Goal: Transaction & Acquisition: Purchase product/service

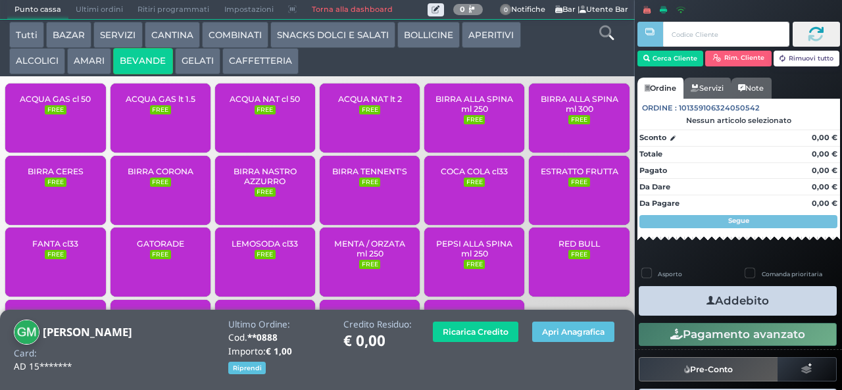
click at [253, 104] on span "ACQUA NAT cl 50" at bounding box center [264, 99] width 70 height 10
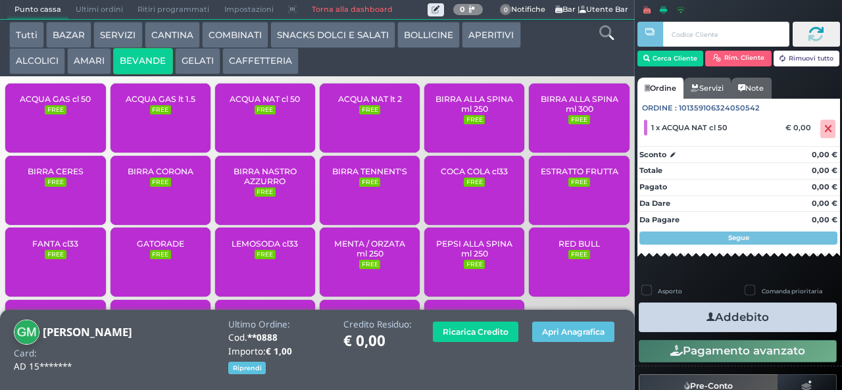
click at [51, 104] on span "ACQUA GAS cl 50" at bounding box center [55, 99] width 71 height 10
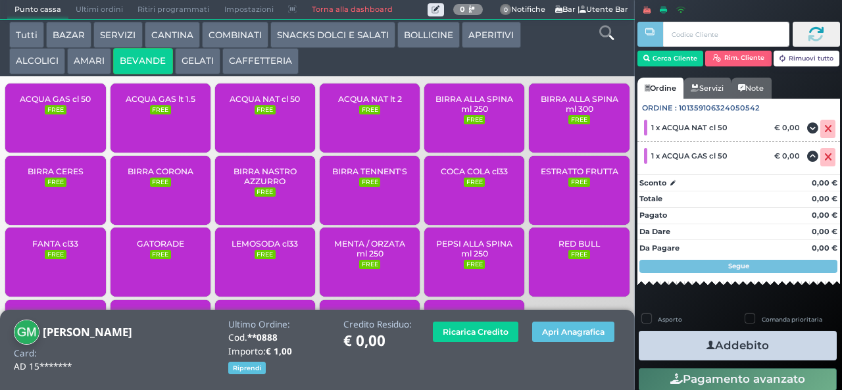
click at [706, 344] on icon "button" at bounding box center [710, 346] width 9 height 14
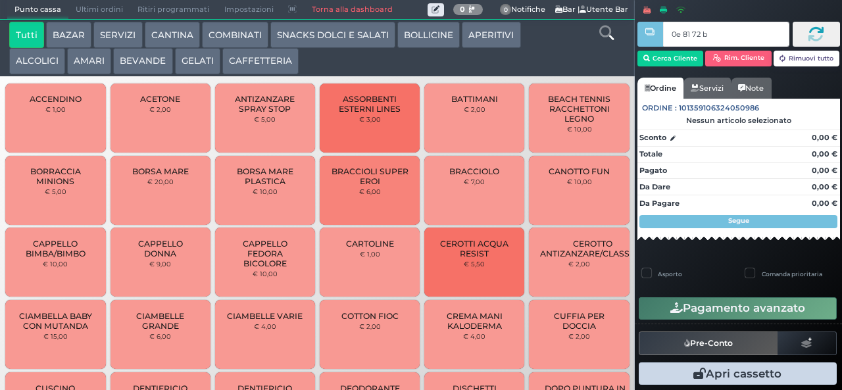
type input "0e 81 72 b9"
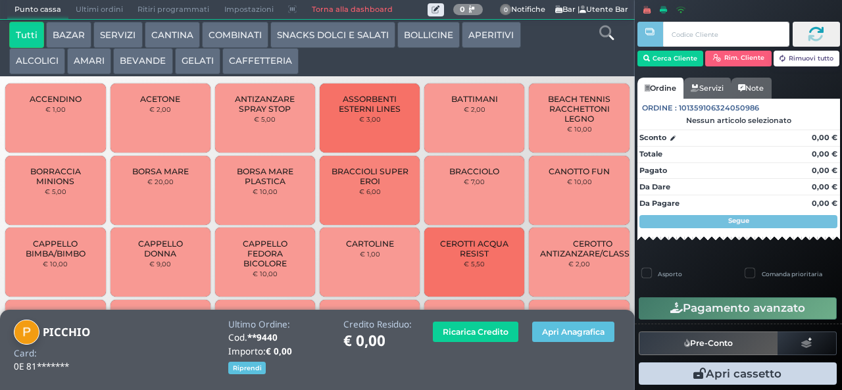
click at [135, 62] on button "BEVANDE" at bounding box center [142, 61] width 59 height 26
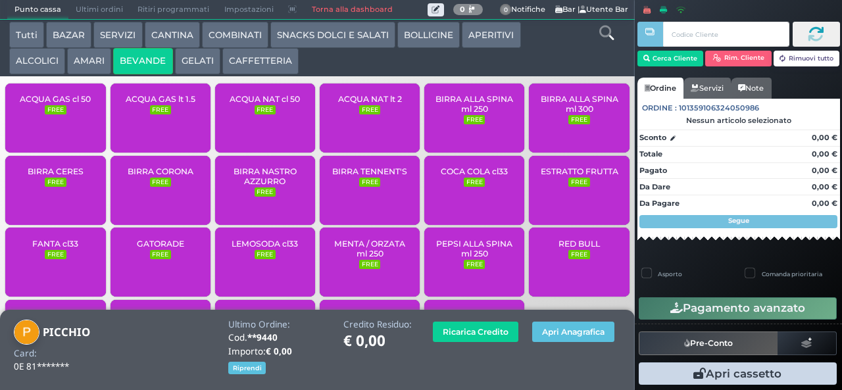
click at [359, 114] on small "FREE" at bounding box center [369, 109] width 21 height 9
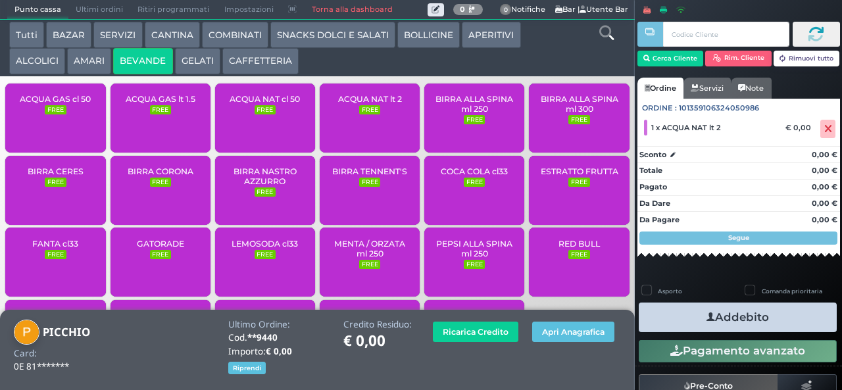
click at [671, 312] on button "Addebito" at bounding box center [737, 317] width 198 height 30
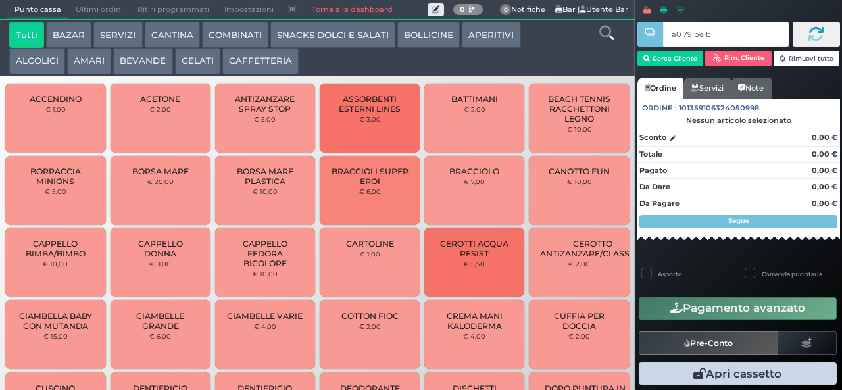
type input "a0 79 be b9"
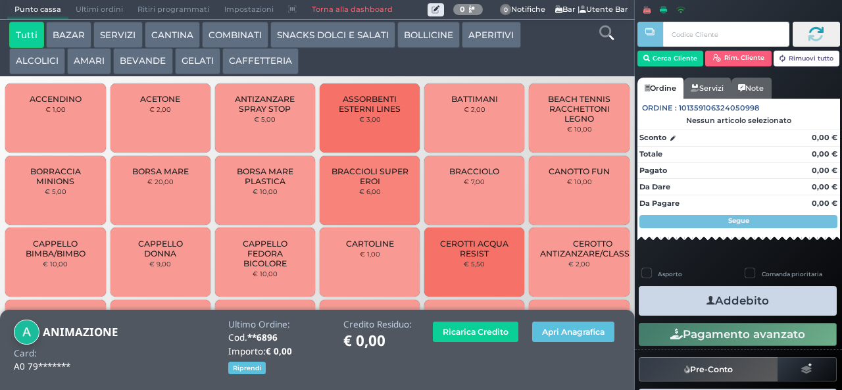
click at [131, 62] on button "BEVANDE" at bounding box center [142, 61] width 59 height 26
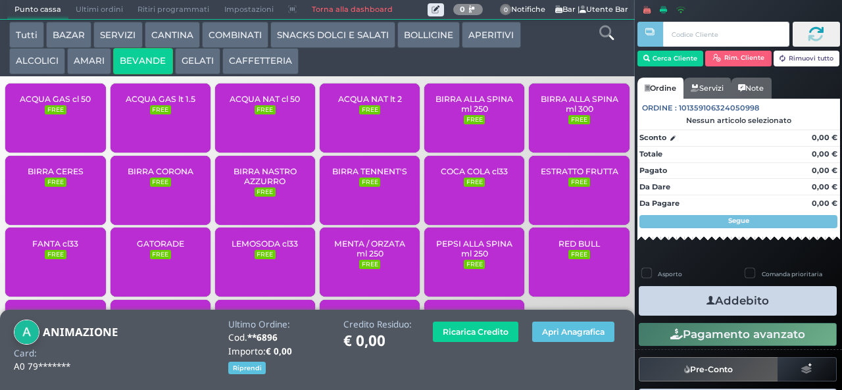
click at [154, 104] on span "ACQUA GAS lt 1.5" at bounding box center [161, 99] width 70 height 10
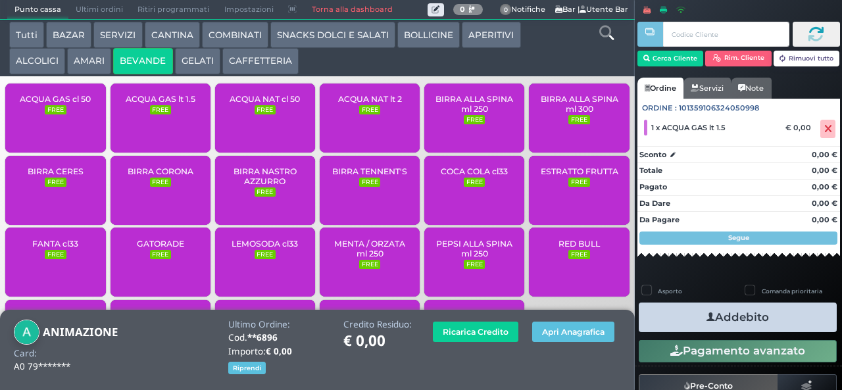
click at [682, 313] on button "Addebito" at bounding box center [737, 317] width 198 height 30
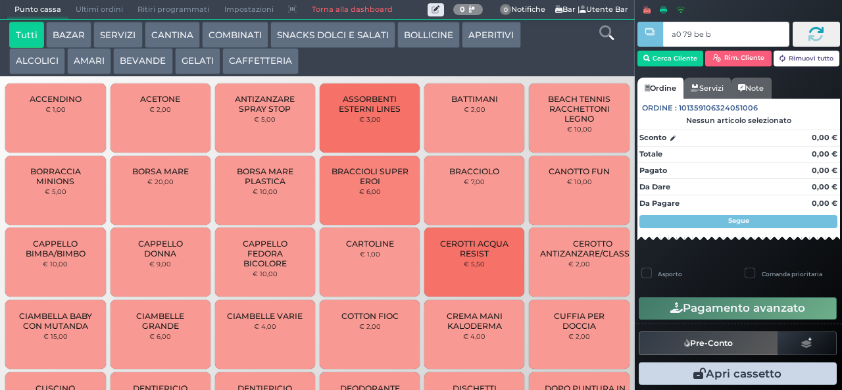
type input "a0 79 be b9"
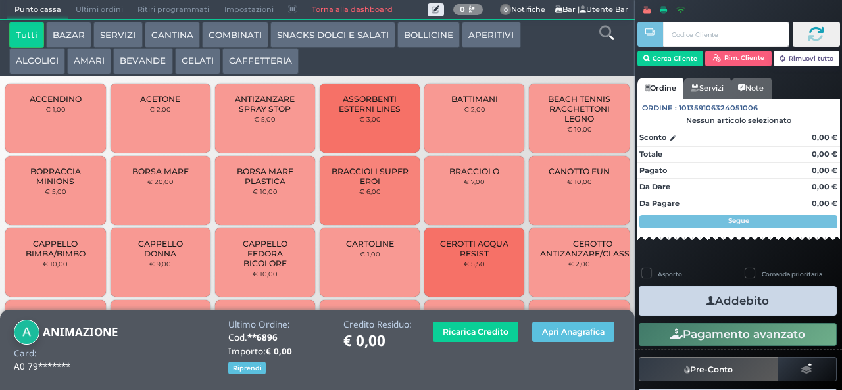
click at [133, 69] on button "BEVANDE" at bounding box center [142, 61] width 59 height 26
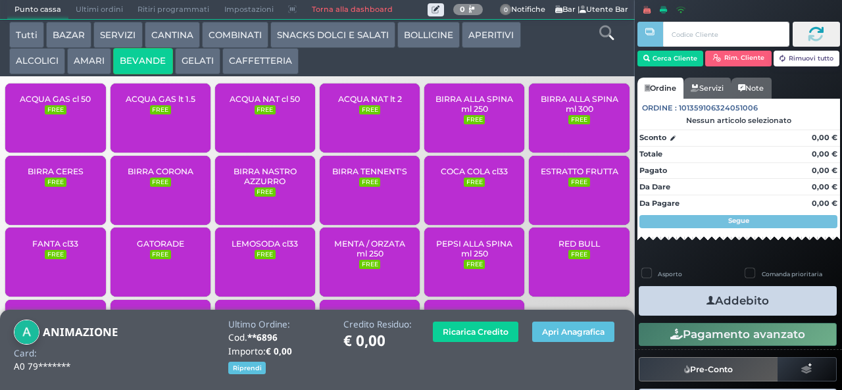
click at [348, 126] on div "ACQUA NAT lt 2 FREE" at bounding box center [370, 117] width 100 height 69
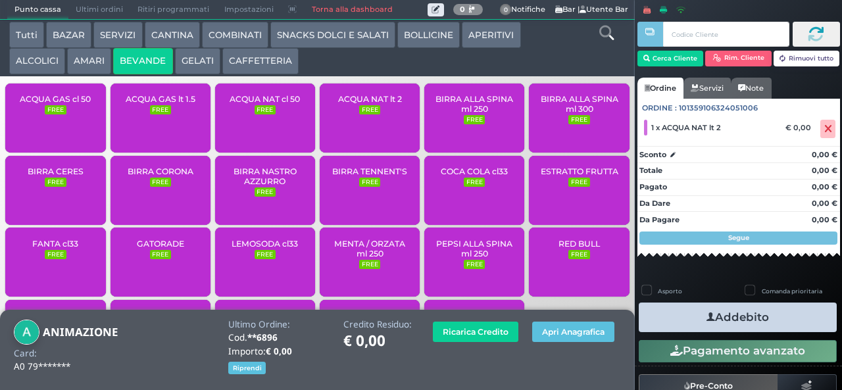
click at [340, 104] on span "ACQUA NAT lt 2" at bounding box center [370, 99] width 64 height 10
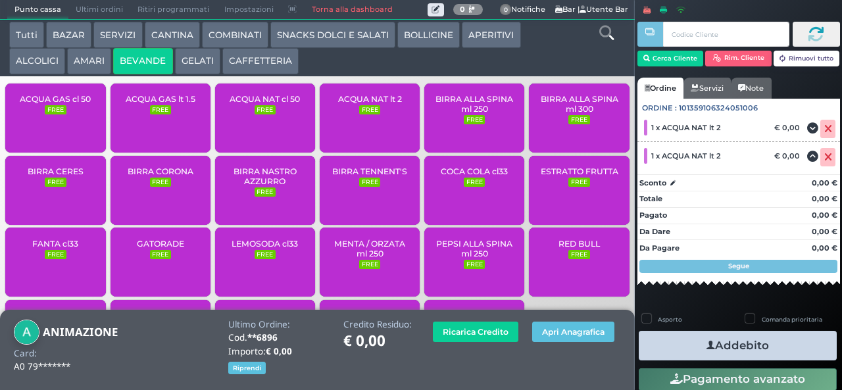
click at [672, 344] on button "Addebito" at bounding box center [737, 346] width 198 height 30
